Goal: Transaction & Acquisition: Book appointment/travel/reservation

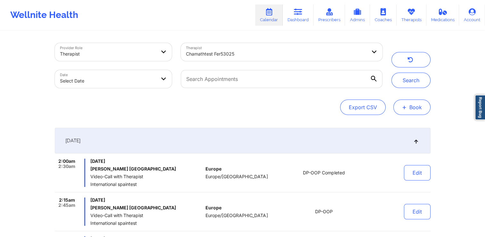
click at [416, 106] on button "+ Book" at bounding box center [411, 106] width 37 height 15
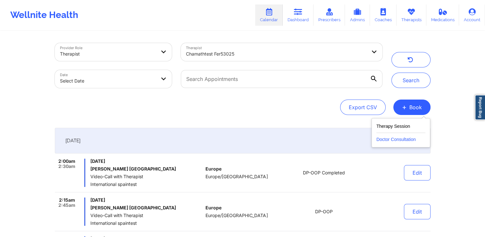
click at [400, 136] on button "Doctor Consultation" at bounding box center [400, 138] width 49 height 10
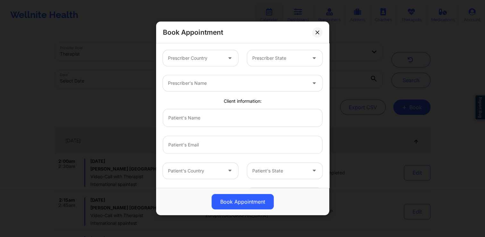
click at [202, 58] on div at bounding box center [195, 58] width 54 height 8
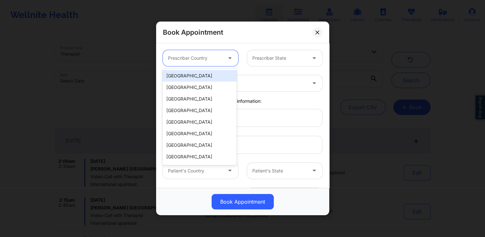
click at [200, 80] on div "[GEOGRAPHIC_DATA]" at bounding box center [200, 76] width 74 height 12
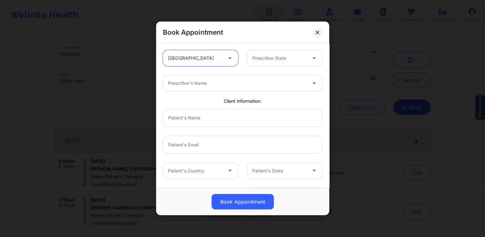
click at [260, 58] on div at bounding box center [279, 58] width 54 height 8
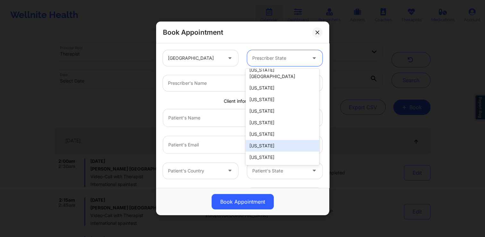
scroll to position [96, 0]
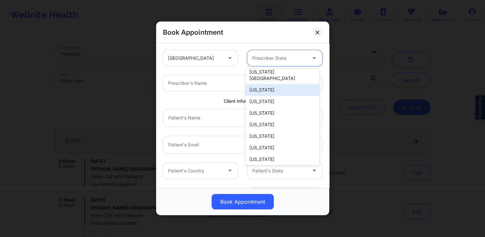
click at [264, 86] on div "Florida" at bounding box center [283, 90] width 74 height 12
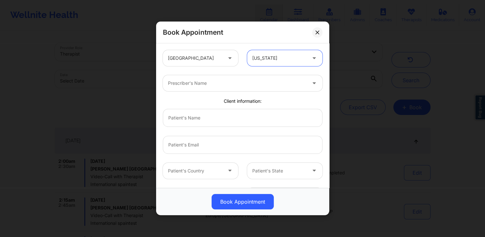
click at [247, 84] on div at bounding box center [237, 83] width 138 height 8
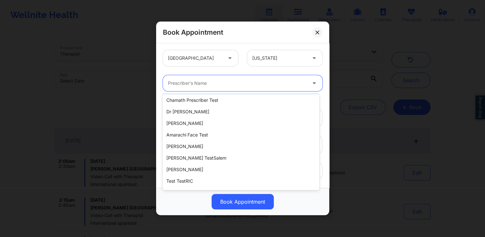
scroll to position [128, 0]
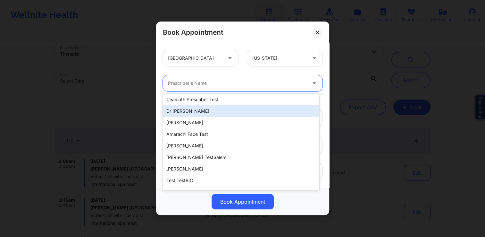
click at [232, 115] on div "dr test" at bounding box center [241, 111] width 156 height 12
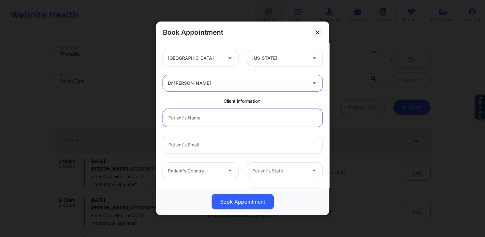
click at [227, 117] on input "text" at bounding box center [243, 118] width 160 height 18
click at [227, 116] on input "text" at bounding box center [243, 118] width 160 height 18
type input "Anabelle"
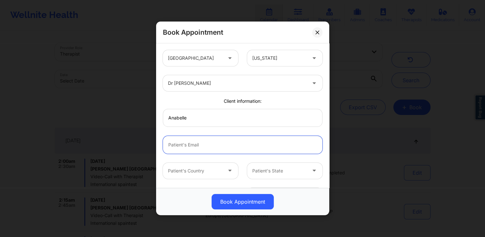
click at [243, 143] on input "email" at bounding box center [243, 145] width 160 height 18
type input "anabellexyz@test.com"
click at [212, 171] on div at bounding box center [195, 171] width 54 height 8
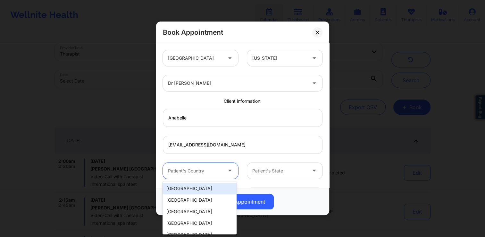
drag, startPoint x: 205, startPoint y: 188, endPoint x: 227, endPoint y: 177, distance: 24.2
click at [205, 188] on div "[GEOGRAPHIC_DATA]" at bounding box center [200, 188] width 74 height 12
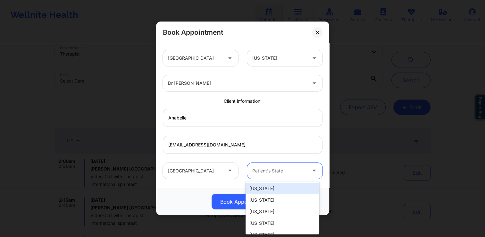
click at [266, 165] on div "Patient's State" at bounding box center [277, 171] width 60 height 16
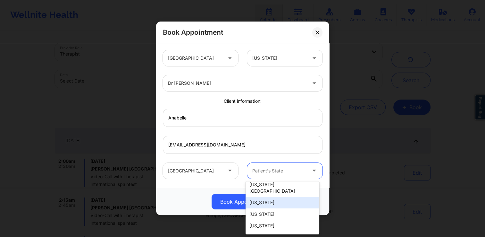
click at [265, 199] on div "Florida" at bounding box center [283, 202] width 74 height 12
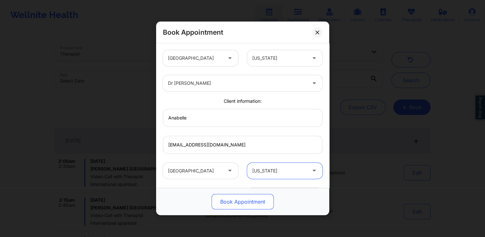
click at [251, 201] on button "Book Appointment" at bounding box center [243, 201] width 62 height 15
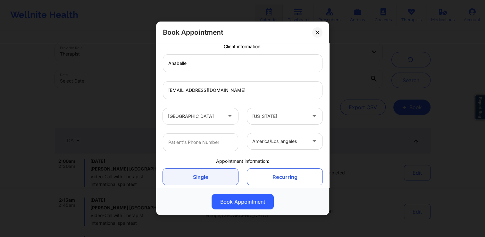
scroll to position [64, 0]
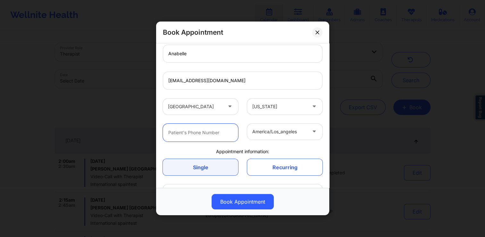
click at [201, 131] on input "text" at bounding box center [200, 132] width 75 height 18
type input "04154497796"
type input "India"
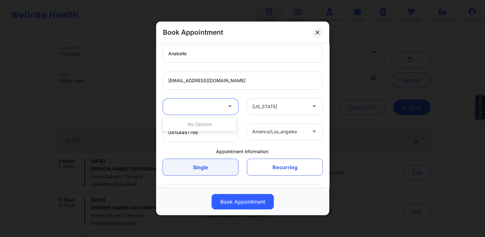
click at [181, 150] on div "Appointment information:" at bounding box center [242, 151] width 169 height 6
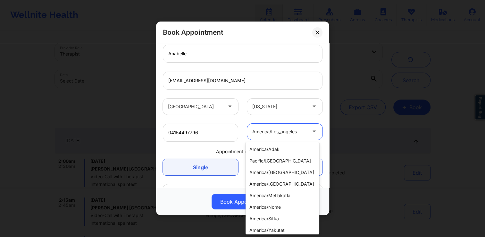
click at [277, 135] on div at bounding box center [279, 132] width 54 height 8
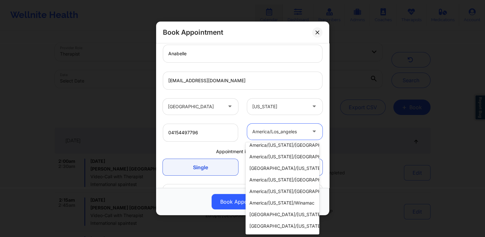
scroll to position [248, 0]
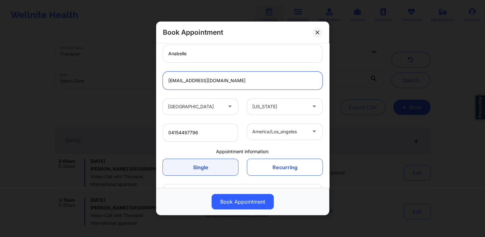
click at [283, 87] on input "anabellexyz@test.com" at bounding box center [243, 80] width 160 height 18
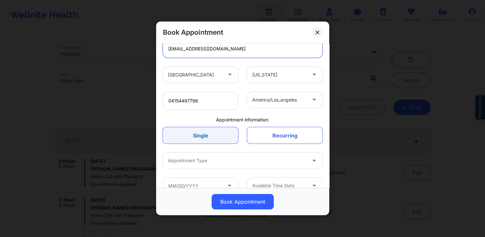
scroll to position [108, 0]
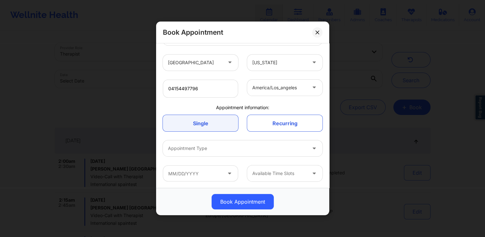
click at [218, 132] on div "Single Recurring" at bounding box center [242, 122] width 169 height 25
click at [217, 126] on link "Single" at bounding box center [200, 123] width 75 height 16
click at [259, 125] on link "Recurring" at bounding box center [284, 123] width 75 height 16
click at [218, 126] on link "Single" at bounding box center [200, 123] width 75 height 16
click at [264, 123] on link "Recurring" at bounding box center [284, 123] width 75 height 16
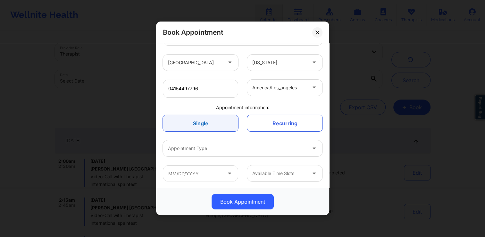
click at [213, 126] on link "Single" at bounding box center [200, 123] width 75 height 16
click at [270, 122] on link "Recurring" at bounding box center [284, 123] width 75 height 16
click at [222, 123] on link "Single" at bounding box center [200, 123] width 75 height 16
click at [275, 122] on link "Recurring" at bounding box center [284, 123] width 75 height 16
click at [221, 123] on link "Single" at bounding box center [200, 123] width 75 height 16
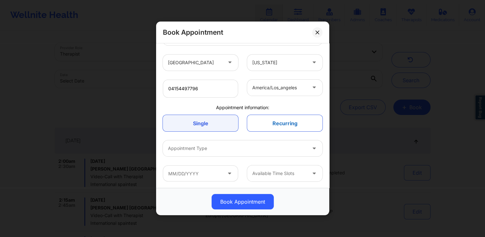
click at [271, 122] on link "Recurring" at bounding box center [284, 123] width 75 height 16
click at [232, 142] on div "Appointment Type" at bounding box center [235, 148] width 144 height 16
click at [238, 168] on div "No options" at bounding box center [241, 166] width 156 height 12
click at [238, 149] on div at bounding box center [237, 149] width 138 height 8
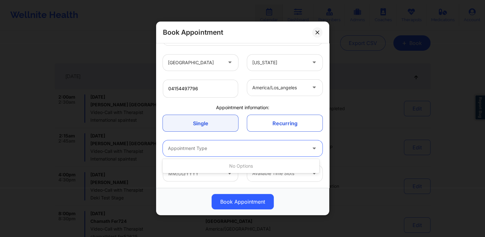
click at [240, 148] on div at bounding box center [237, 149] width 138 height 8
click at [244, 148] on div at bounding box center [237, 149] width 138 height 8
click at [229, 152] on div "Appointment Type" at bounding box center [235, 148] width 144 height 16
click at [208, 172] on div "No options" at bounding box center [241, 166] width 156 height 14
click at [265, 149] on div at bounding box center [237, 149] width 138 height 8
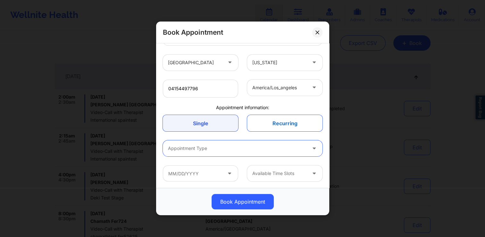
click at [273, 127] on link "Recurring" at bounding box center [284, 123] width 75 height 16
click at [210, 171] on input "text" at bounding box center [200, 173] width 75 height 16
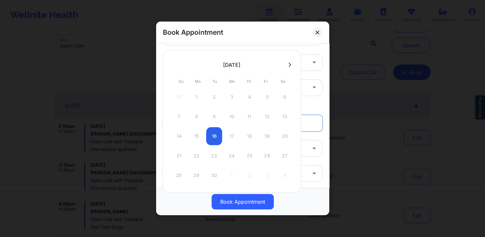
scroll to position [32, 0]
click at [288, 68] on icon at bounding box center [289, 67] width 3 height 5
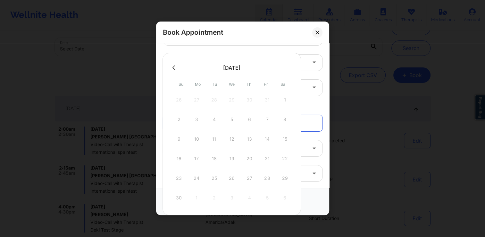
click at [287, 68] on div at bounding box center [232, 68] width 138 height 10
click at [172, 66] on icon at bounding box center [173, 67] width 3 height 5
click at [288, 46] on div "anabellexyz@test.com" at bounding box center [242, 36] width 169 height 27
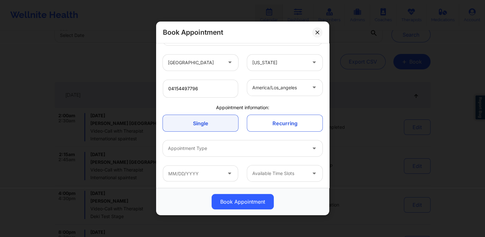
scroll to position [64, 0]
click at [278, 170] on div at bounding box center [279, 174] width 54 height 8
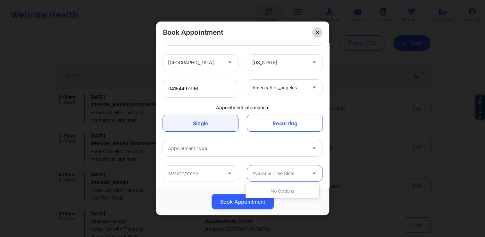
click at [317, 33] on icon at bounding box center [317, 32] width 4 height 4
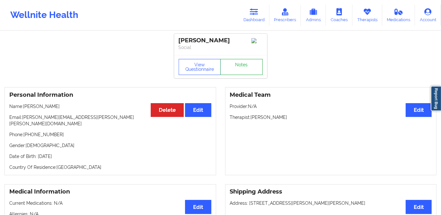
click at [250, 67] on link "Notes" at bounding box center [241, 67] width 42 height 16
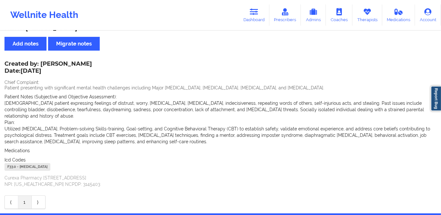
scroll to position [28, 0]
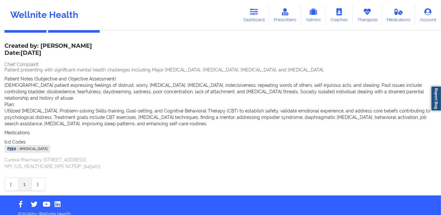
drag, startPoint x: 16, startPoint y: 143, endPoint x: 6, endPoint y: 143, distance: 9.6
click at [6, 145] on div "F33.0 - [MEDICAL_DATA]" at bounding box center [27, 149] width 46 height 8
copy div "F33.0"
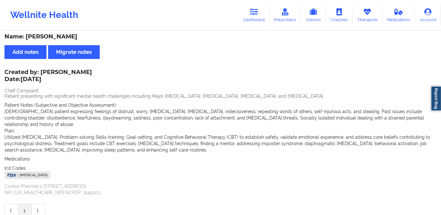
scroll to position [0, 0]
